Goal: Book appointment/travel/reservation

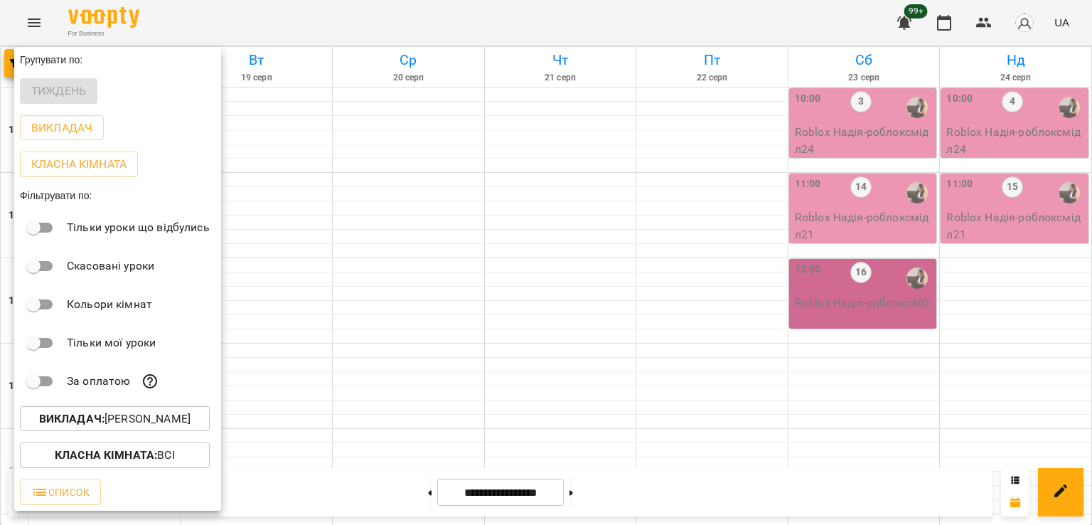
scroll to position [736, 0]
click at [315, 102] on div at bounding box center [546, 262] width 1092 height 525
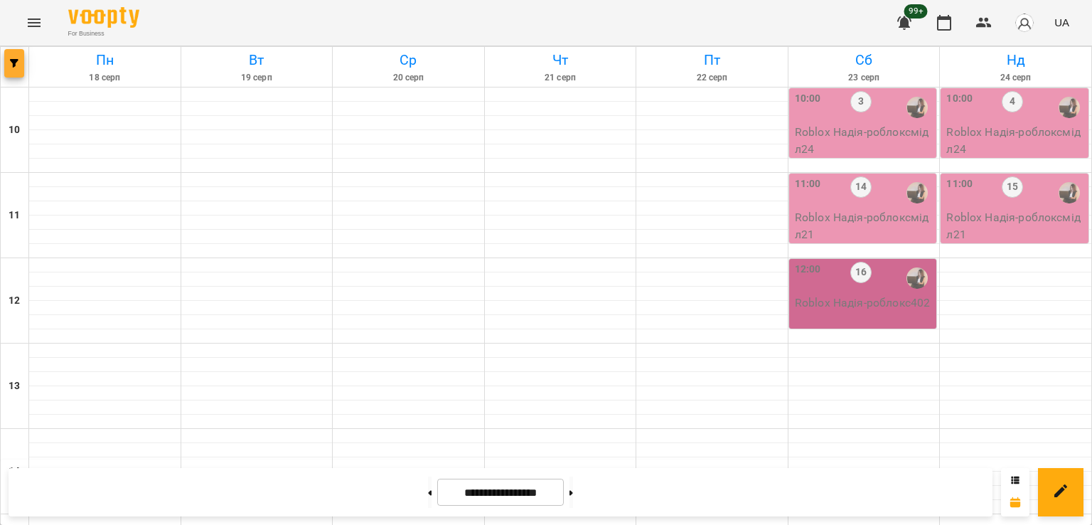
click at [12, 66] on icon "button" at bounding box center [14, 63] width 9 height 9
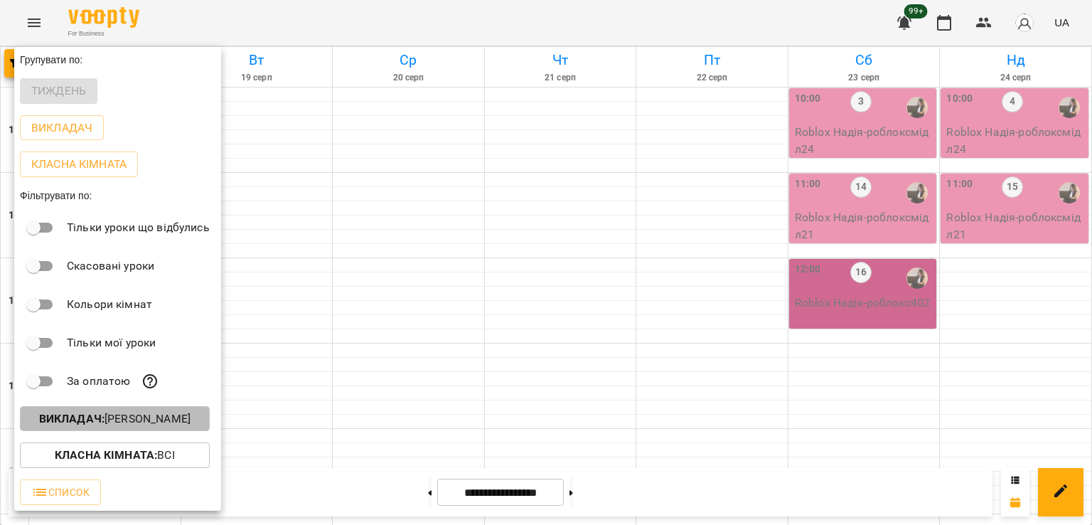
click at [154, 418] on p "Викладач : [PERSON_NAME]" at bounding box center [114, 418] width 151 height 17
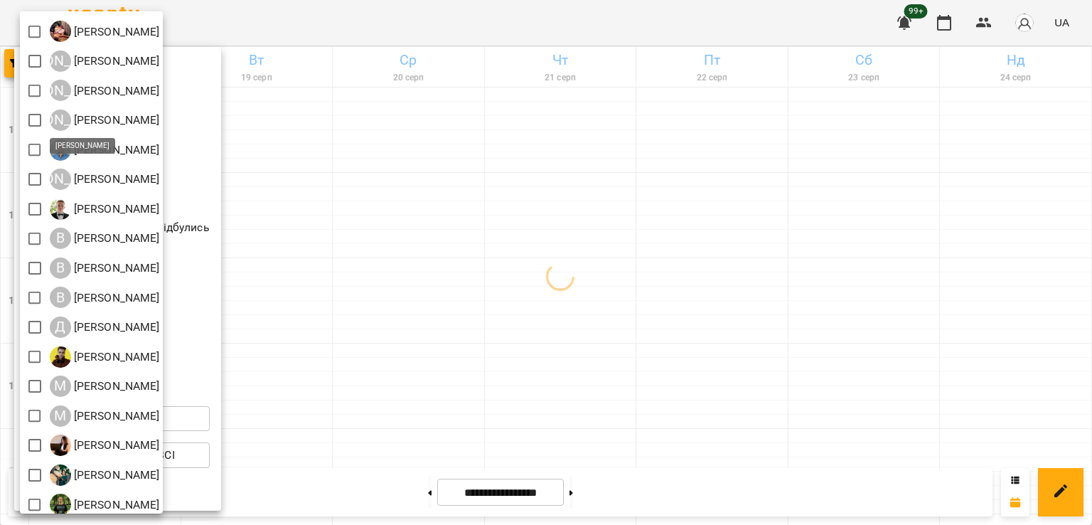
scroll to position [0, 0]
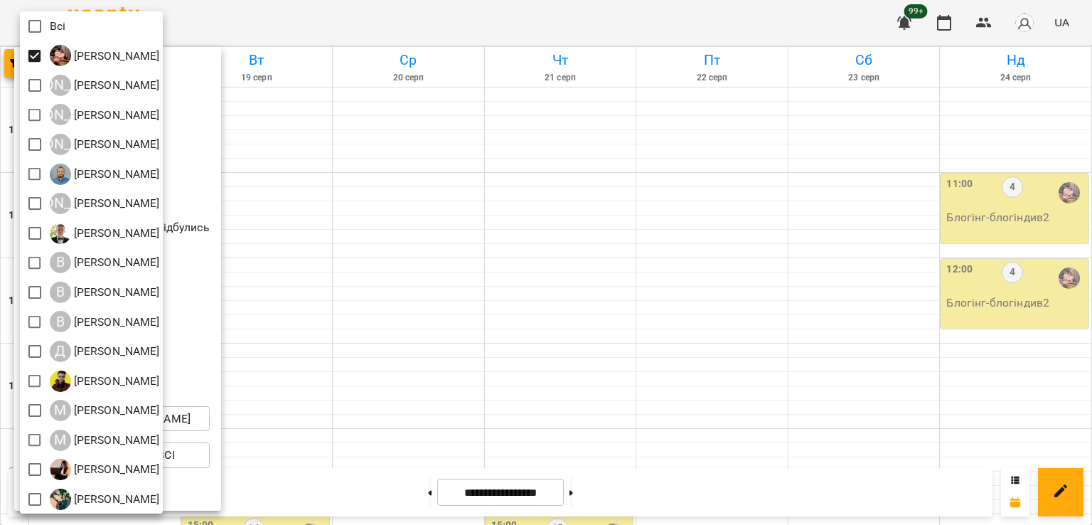
click at [508, 246] on div at bounding box center [546, 262] width 1092 height 525
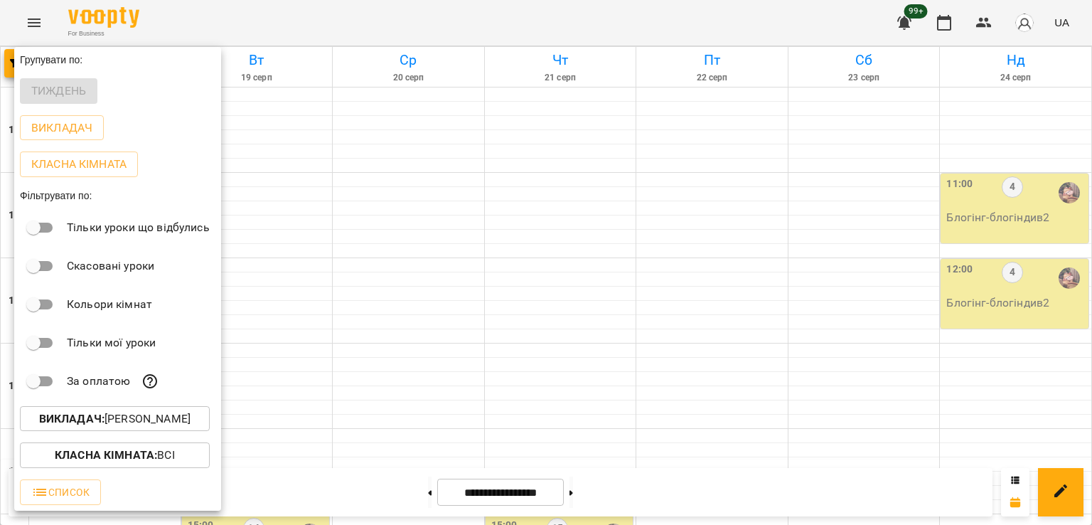
click at [352, 243] on div at bounding box center [546, 262] width 1092 height 525
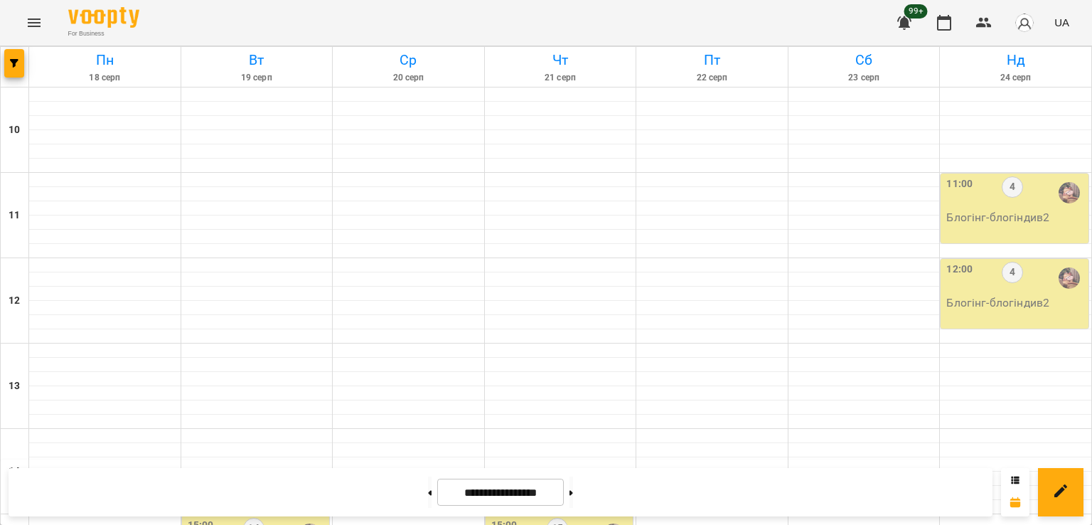
scroll to position [523, 0]
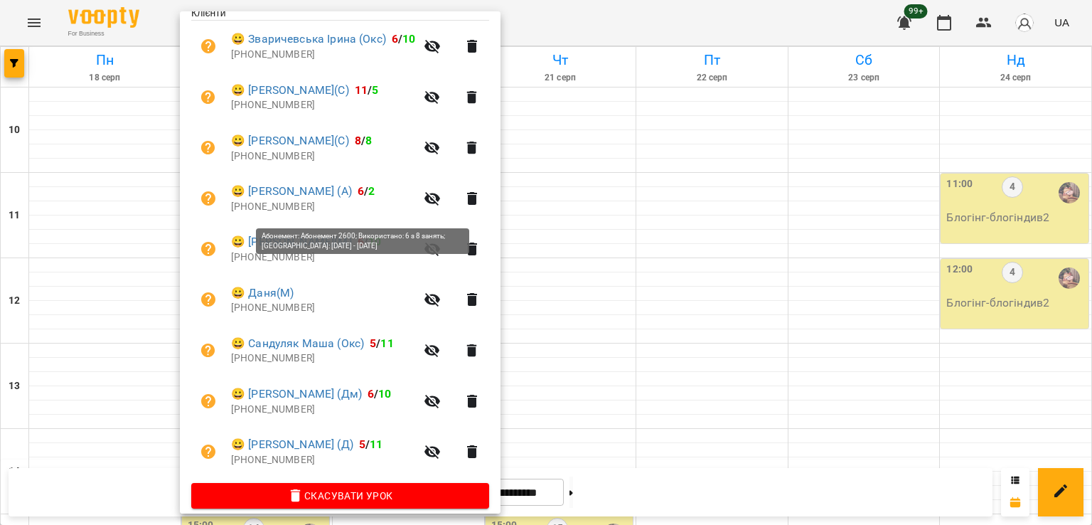
scroll to position [324, 0]
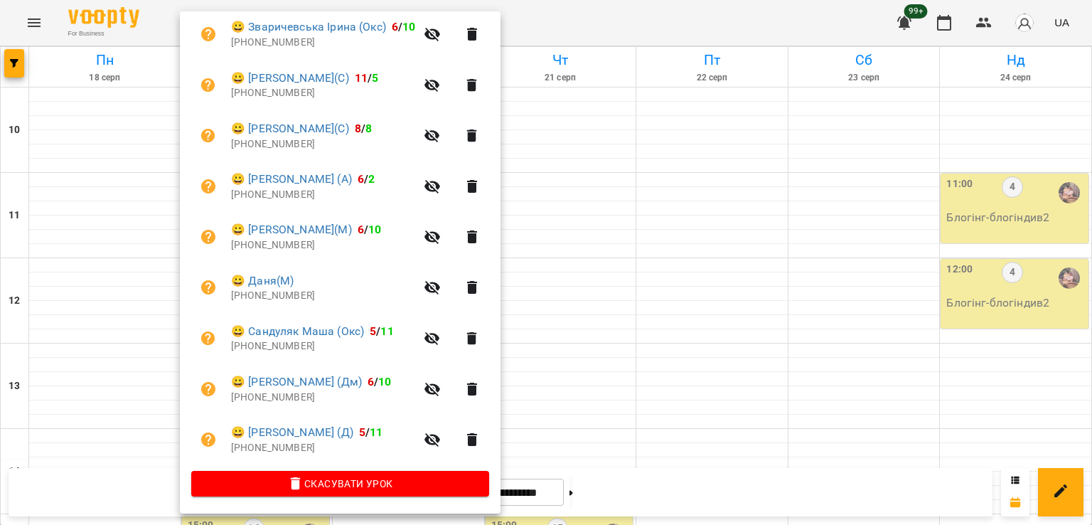
click at [71, 390] on div at bounding box center [546, 262] width 1092 height 525
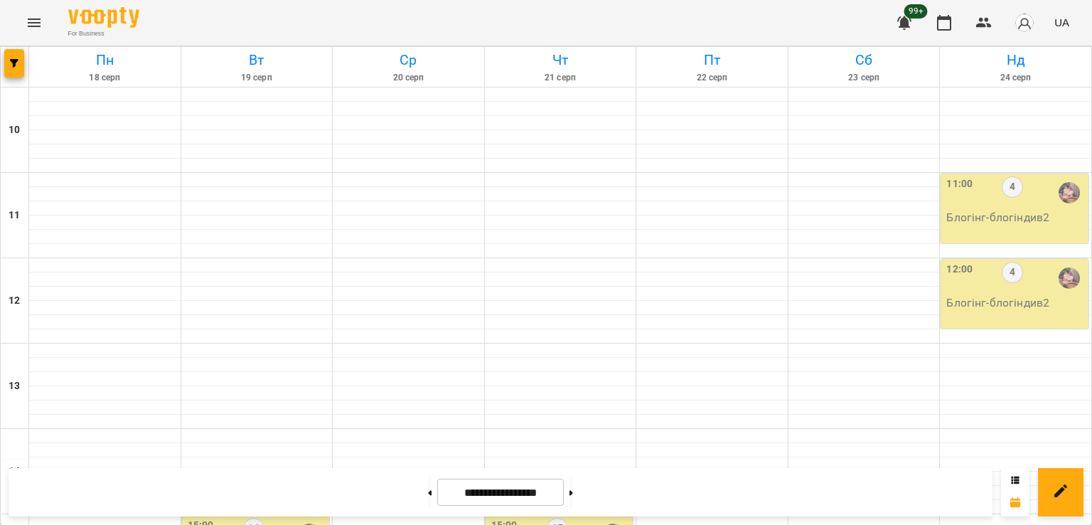
scroll to position [665, 0]
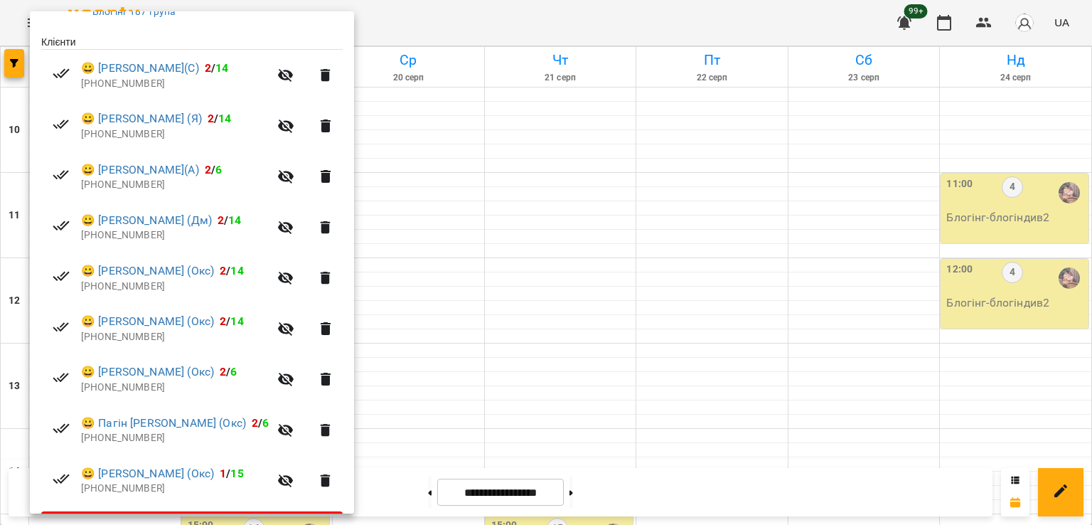
scroll to position [284, 0]
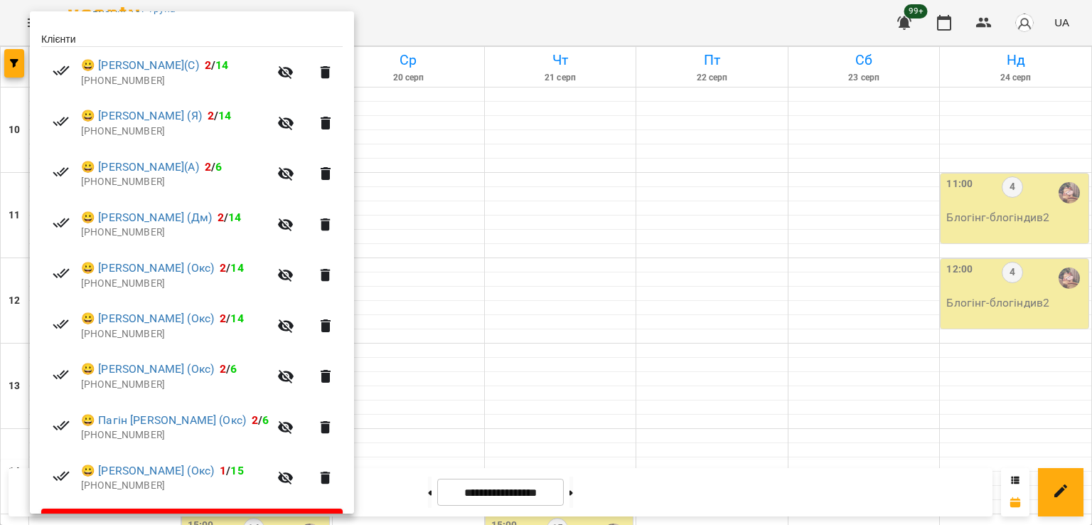
click at [452, 328] on div at bounding box center [546, 262] width 1092 height 525
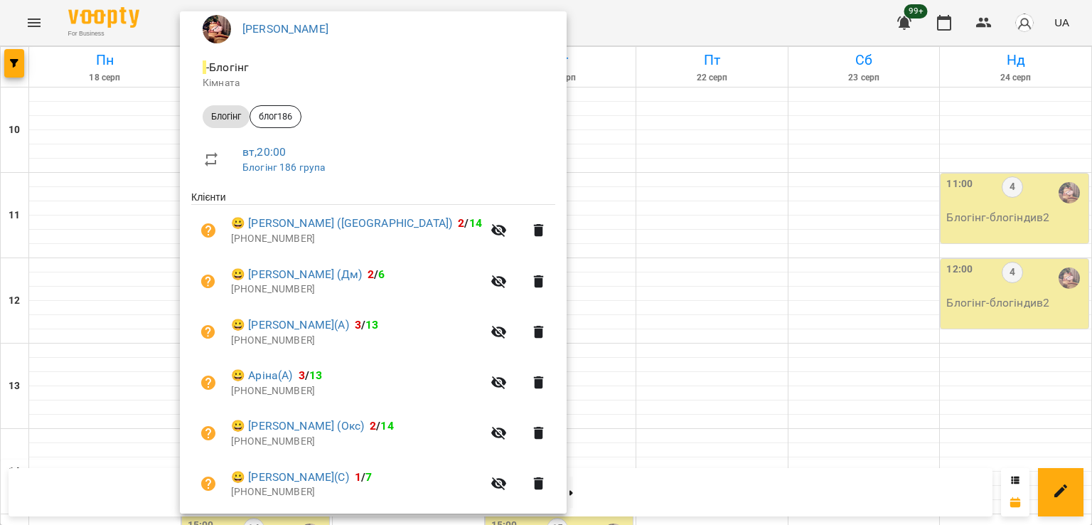
scroll to position [274, 0]
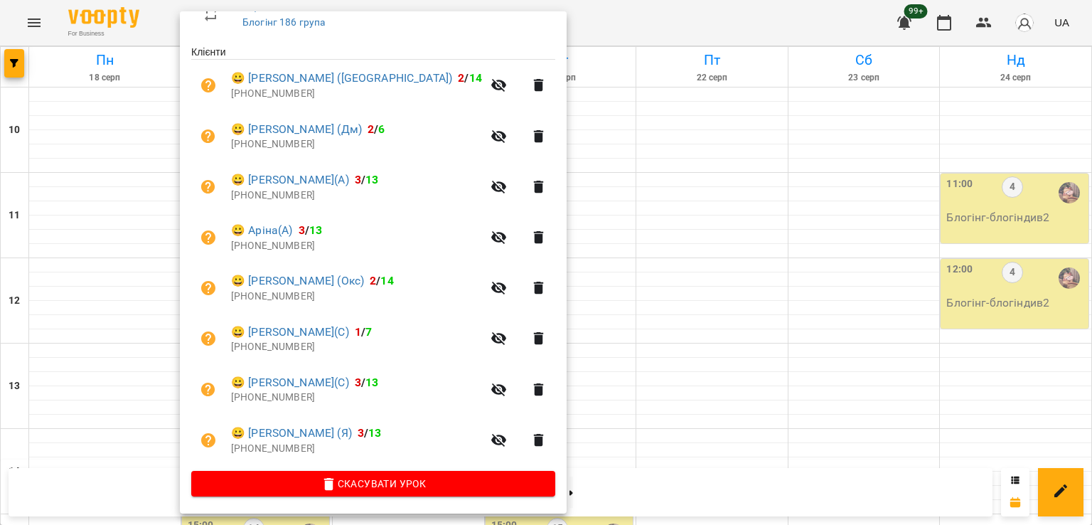
click at [612, 322] on div at bounding box center [546, 262] width 1092 height 525
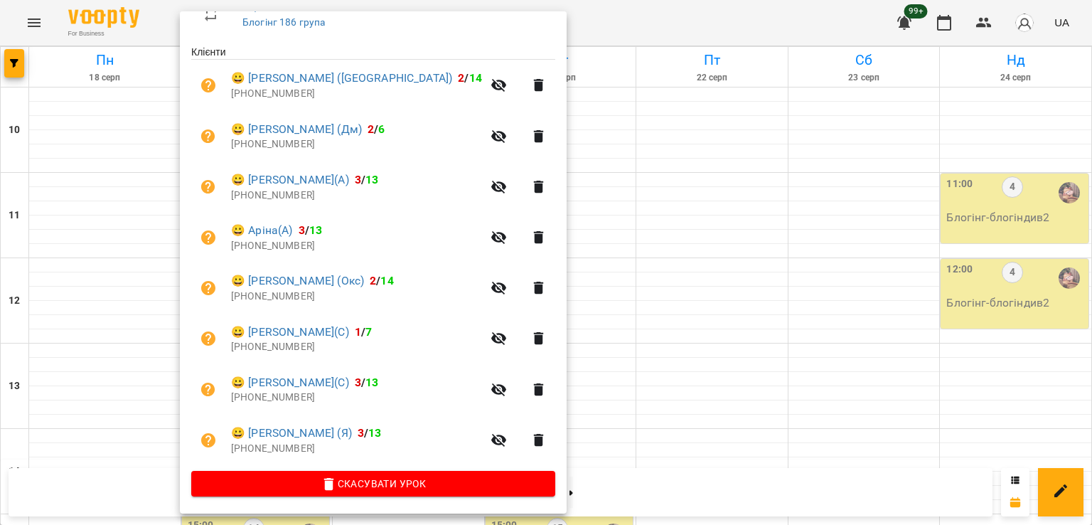
click at [563, 331] on div at bounding box center [546, 262] width 1092 height 525
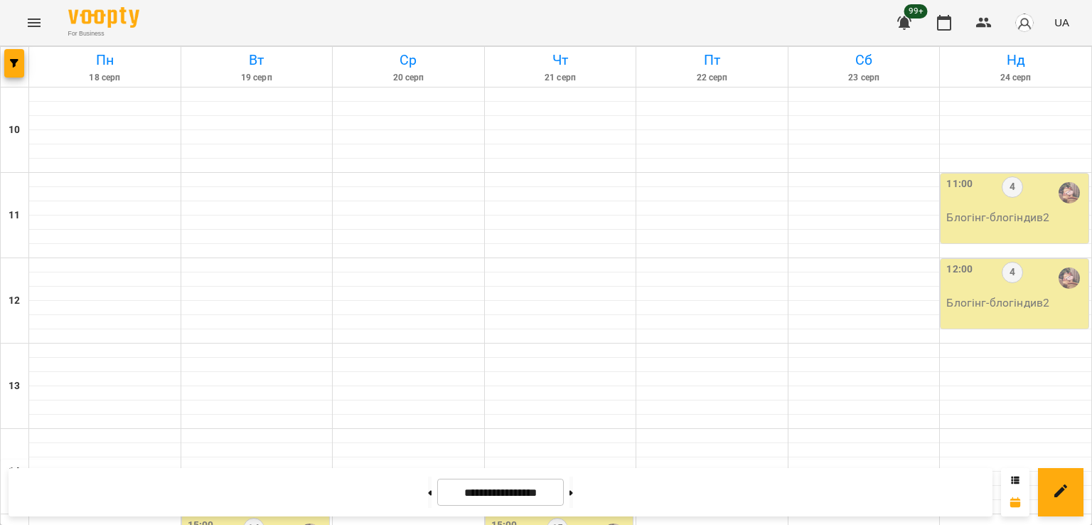
scroll to position [665, 0]
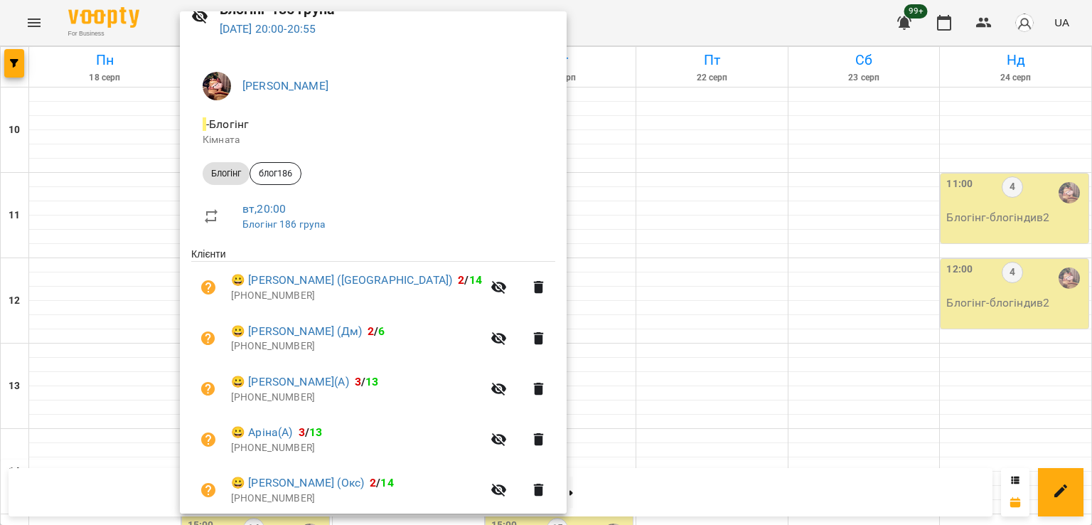
scroll to position [274, 0]
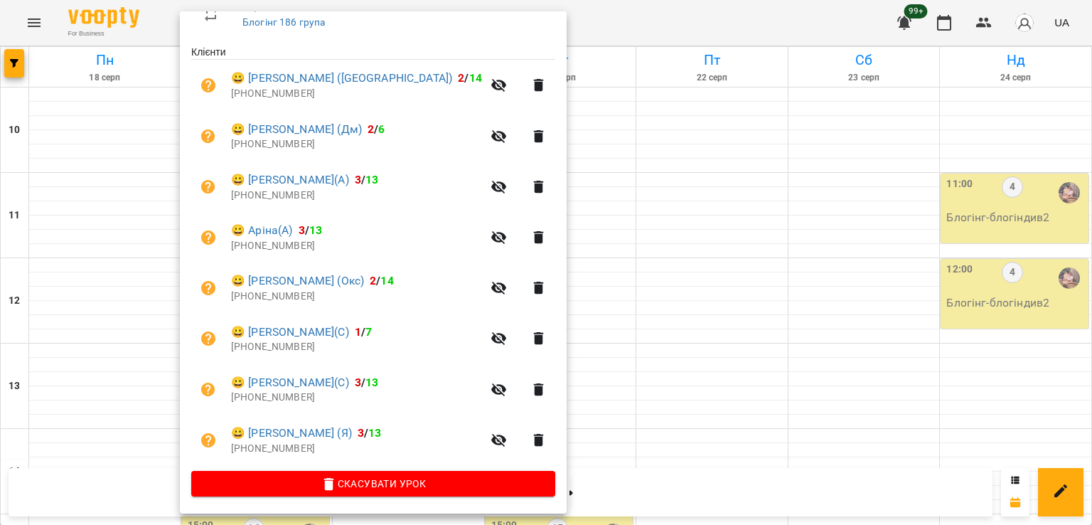
click at [589, 314] on div at bounding box center [546, 262] width 1092 height 525
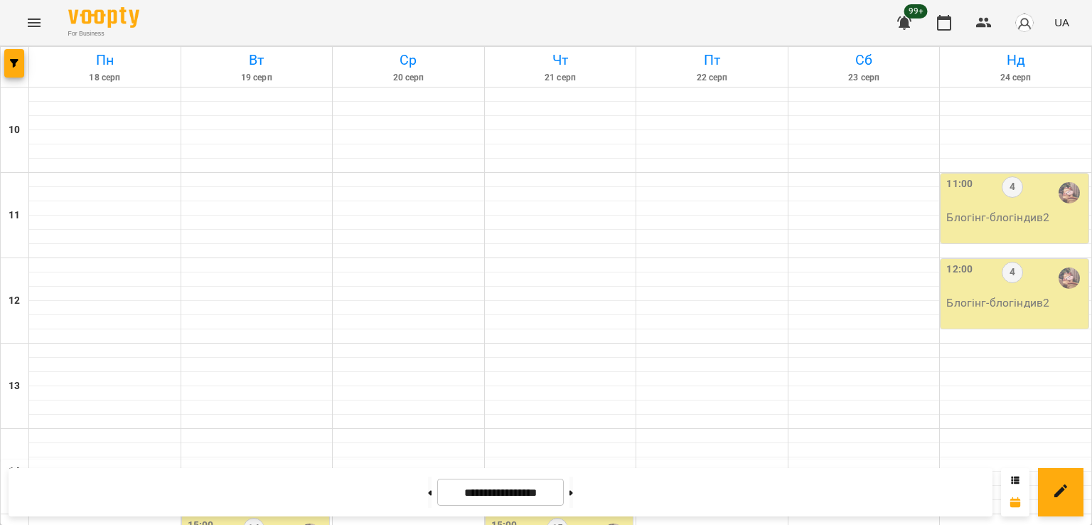
scroll to position [665, 0]
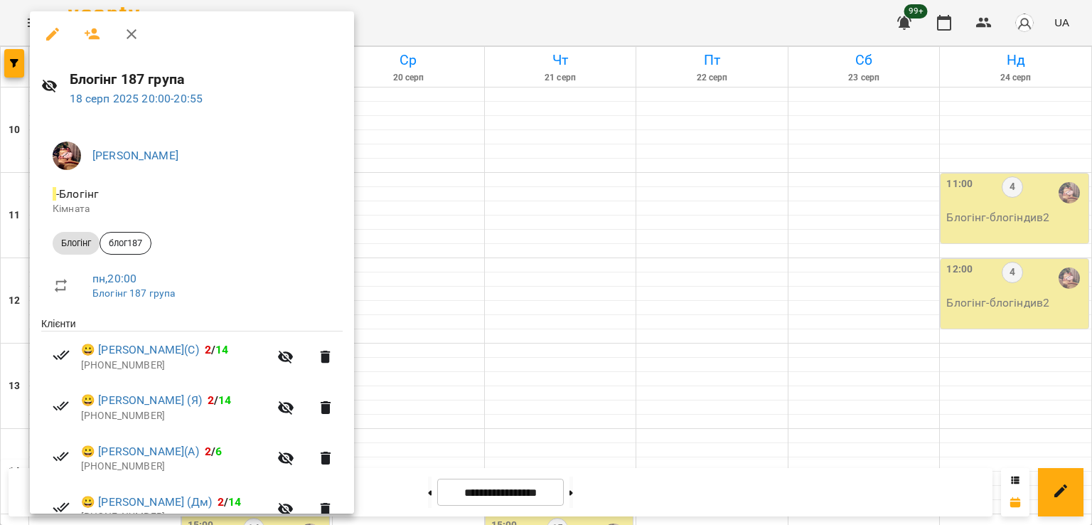
click at [622, 314] on div at bounding box center [546, 262] width 1092 height 525
